Goal: Task Accomplishment & Management: Complete application form

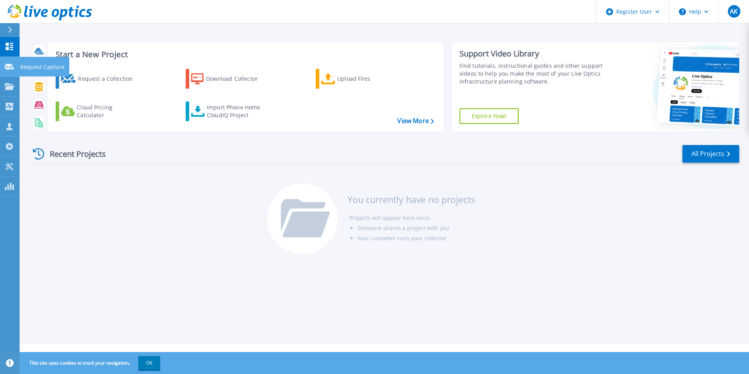
click at [11, 65] on icon at bounding box center [9, 67] width 9 height 6
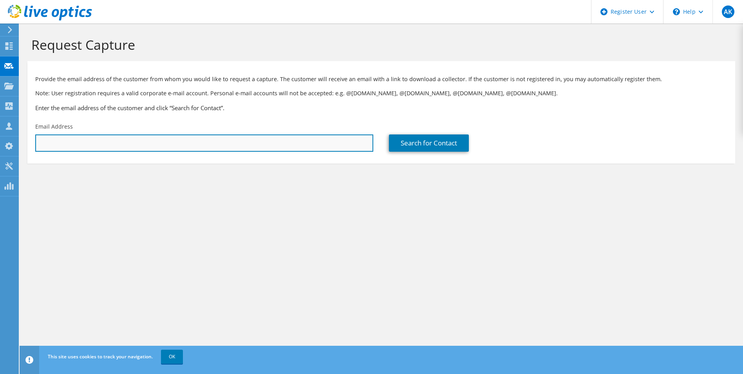
click at [308, 142] on input "text" at bounding box center [204, 142] width 338 height 17
paste input "[PERSON_NAME][EMAIL_ADDRESS][DOMAIN_NAME]"
type input "[PERSON_NAME][EMAIL_ADDRESS][DOMAIN_NAME]"
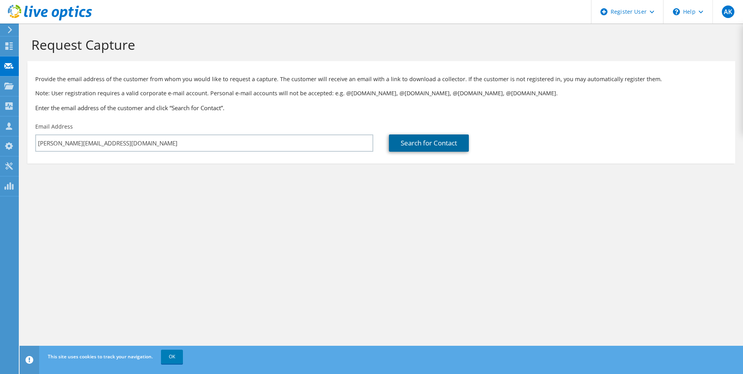
click at [429, 139] on link "Search for Contact" at bounding box center [429, 142] width 80 height 17
type input "Reef Safari Diving Pty Ltd"
type input "[PERSON_NAME]"
type input "Australia"
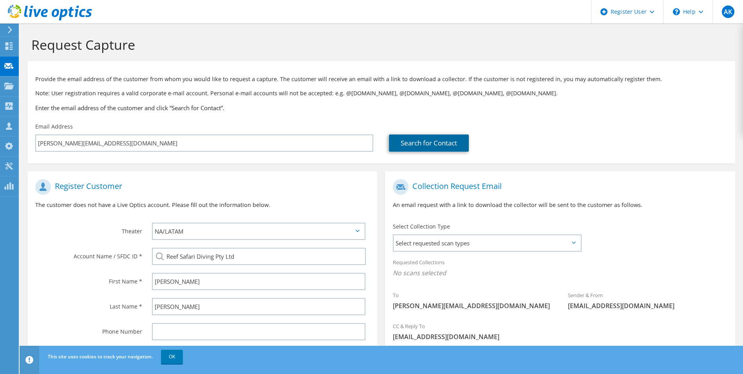
scroll to position [32, 0]
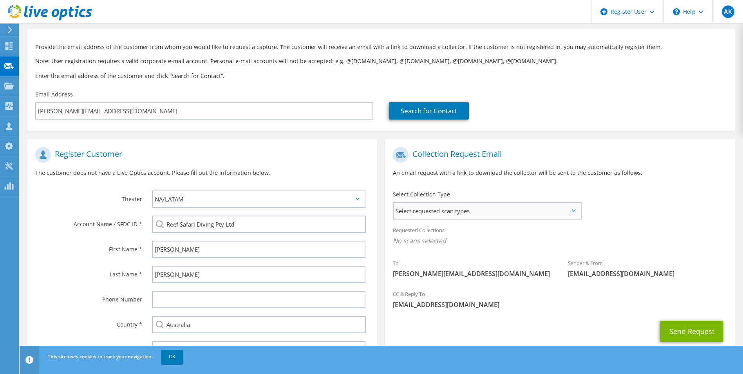
click at [474, 210] on span "Select requested scan types" at bounding box center [487, 211] width 186 height 16
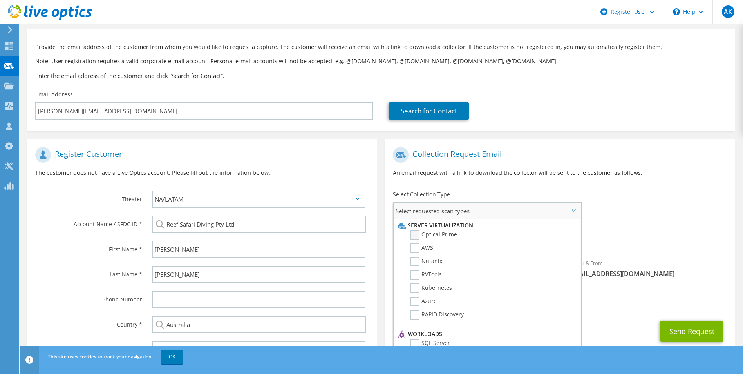
click at [441, 236] on label "Optical Prime" at bounding box center [433, 234] width 47 height 9
click at [0, 0] on input "Optical Prime" at bounding box center [0, 0] width 0 height 0
click at [484, 190] on div "Select Collection Type Select requested scan types Server Virtualization Optica…" at bounding box center [487, 203] width 188 height 27
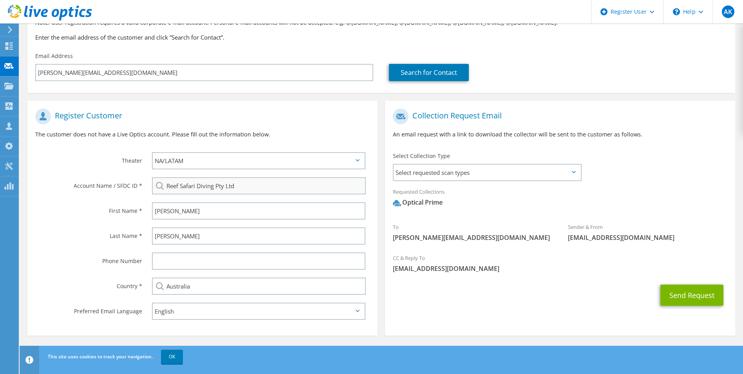
scroll to position [71, 0]
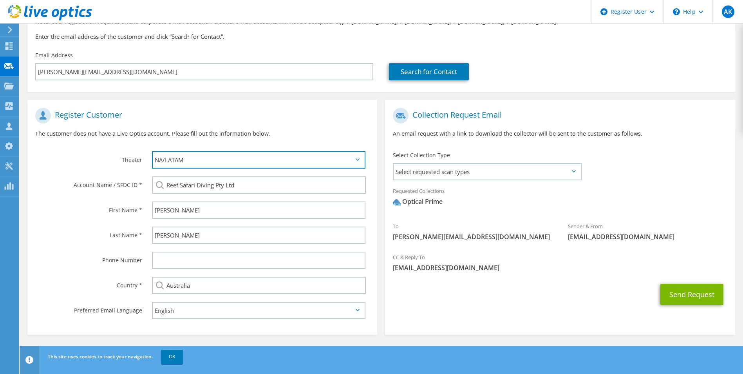
click at [356, 163] on select "APJ EMEA NA/LATAM" at bounding box center [259, 159] width 214 height 17
select select "1"
click at [152, 151] on select "APJ EMEA NA/LATAM" at bounding box center [259, 159] width 214 height 17
click at [317, 111] on h1 "Register Customer" at bounding box center [200, 116] width 330 height 16
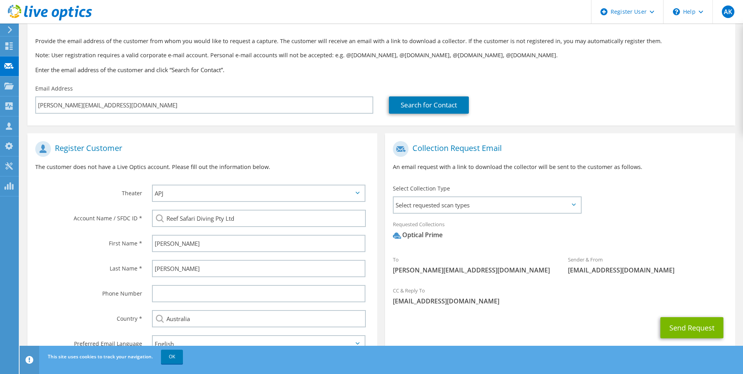
scroll to position [32, 0]
